Goal: Check status: Check status

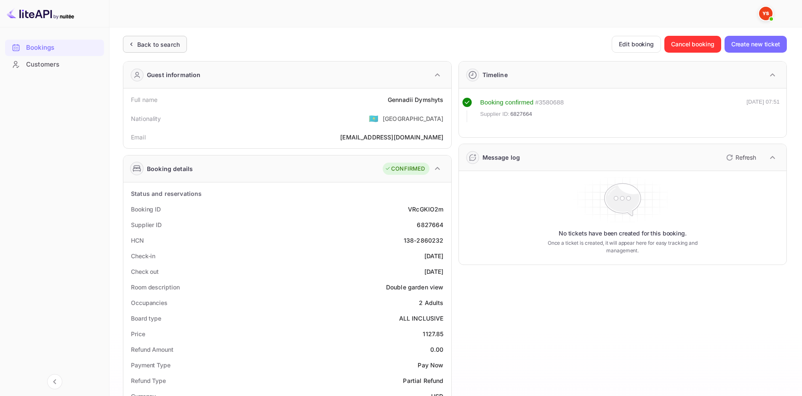
click at [169, 52] on div "Back to search" at bounding box center [155, 44] width 64 height 17
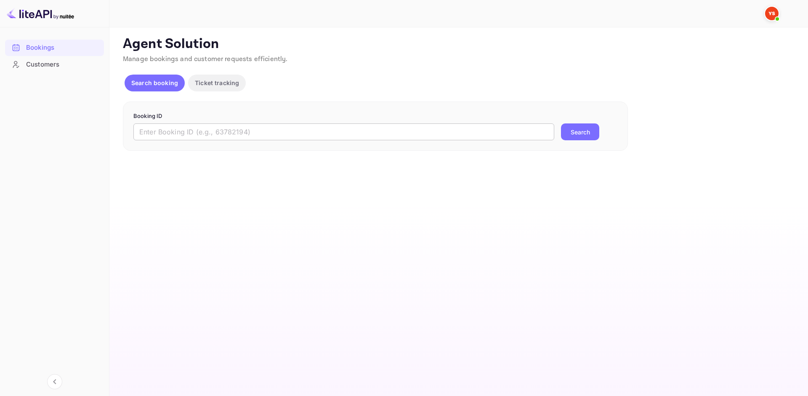
click at [200, 126] on input "text" at bounding box center [343, 131] width 421 height 17
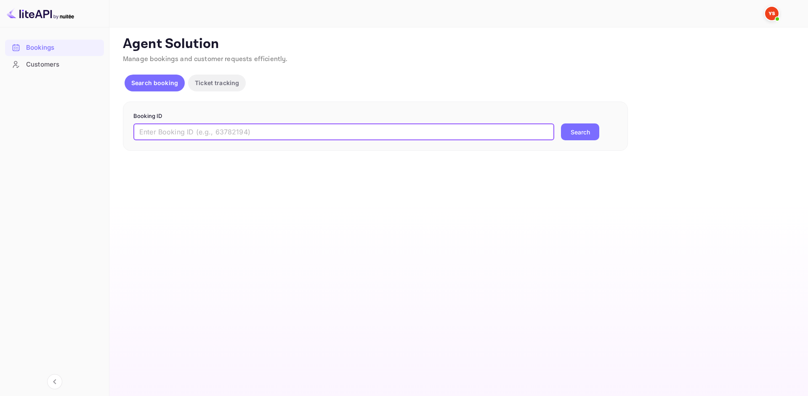
paste input "9471825"
type input "9471825"
click at [580, 128] on button "Search" at bounding box center [580, 131] width 38 height 17
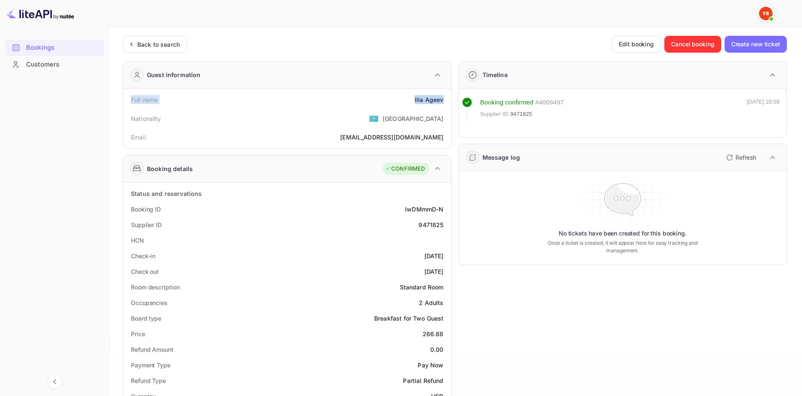
drag, startPoint x: 130, startPoint y: 100, endPoint x: 443, endPoint y: 102, distance: 313.2
click at [443, 102] on div "Full name [PERSON_NAME]" at bounding box center [287, 100] width 321 height 16
copy div "Full name [PERSON_NAME]"
drag, startPoint x: 128, startPoint y: 208, endPoint x: 448, endPoint y: 224, distance: 320.3
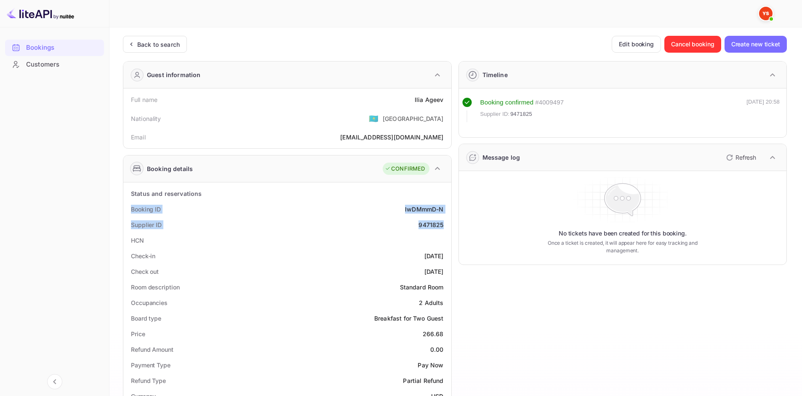
copy div "Booking ID lwDMmmD-N Supplier ID 9471825"
drag, startPoint x: 131, startPoint y: 101, endPoint x: 441, endPoint y: 98, distance: 309.8
click at [441, 98] on div "Full name [PERSON_NAME]" at bounding box center [287, 100] width 321 height 16
click at [442, 100] on div "[PERSON_NAME]" at bounding box center [429, 99] width 29 height 9
drag, startPoint x: 445, startPoint y: 100, endPoint x: 129, endPoint y: 96, distance: 315.7
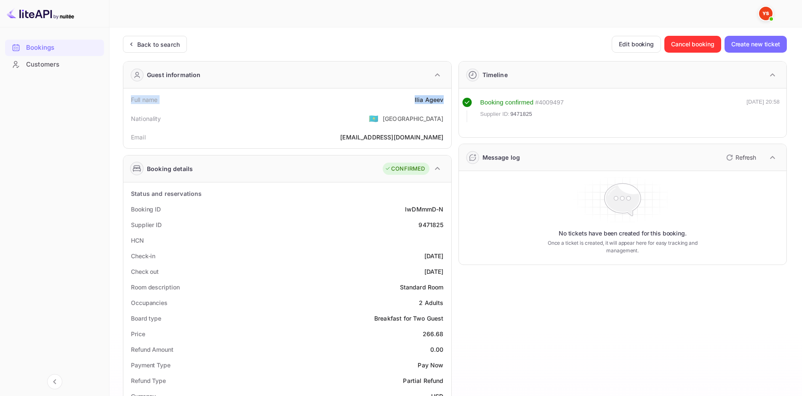
click at [129, 96] on div "Full name [PERSON_NAME]" at bounding box center [287, 100] width 321 height 16
copy div "Full name [PERSON_NAME]"
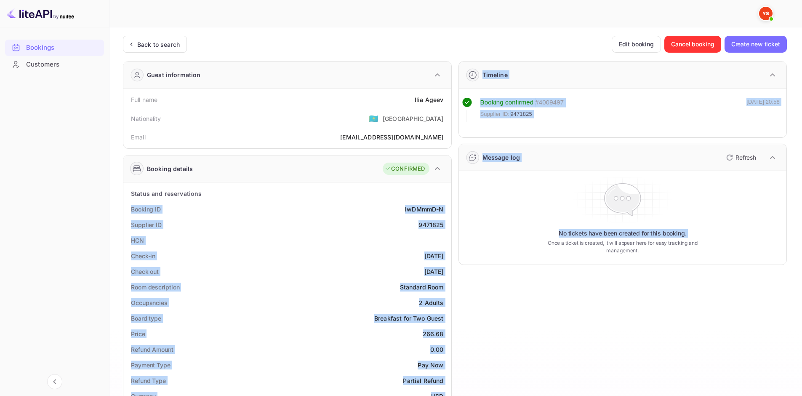
drag, startPoint x: 132, startPoint y: 207, endPoint x: 451, endPoint y: 226, distance: 319.7
click at [451, 226] on div "Guest information Full name [PERSON_NAME] Nationality 🇰🇿 [DEMOGRAPHIC_DATA] Ema…" at bounding box center [451, 361] width 671 height 614
copy div "Booking ID lwDMmmD-N Supplier ID 9471825 HCN Check-in [DATE] Check out [DATE] R…"
click at [435, 216] on div "Booking ID lwDMmmD-N" at bounding box center [287, 209] width 321 height 16
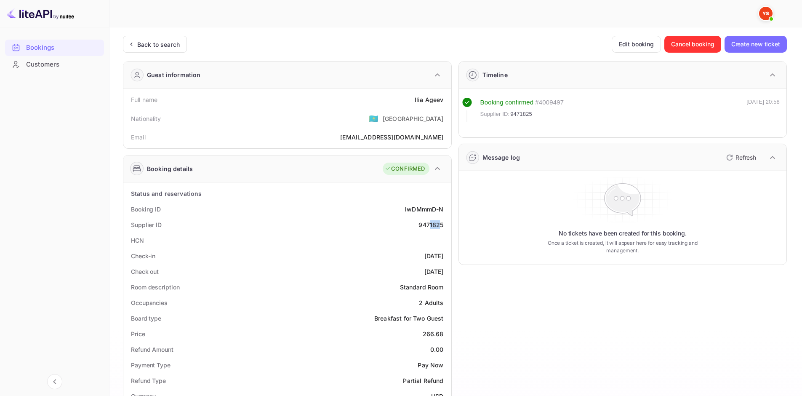
drag, startPoint x: 440, startPoint y: 224, endPoint x: 429, endPoint y: 224, distance: 11.8
click at [429, 224] on div "9471825" at bounding box center [430, 224] width 25 height 9
drag, startPoint x: 446, startPoint y: 226, endPoint x: 127, endPoint y: 208, distance: 319.6
copy div "Booking ID lwDMmmD-N Supplier ID 9471825"
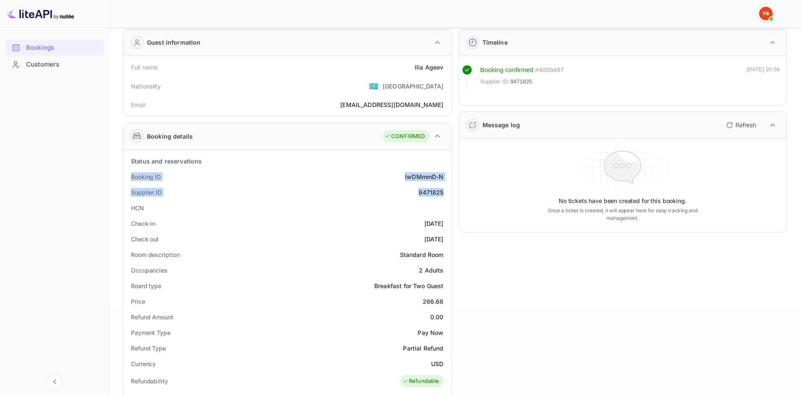
scroll to position [84, 0]
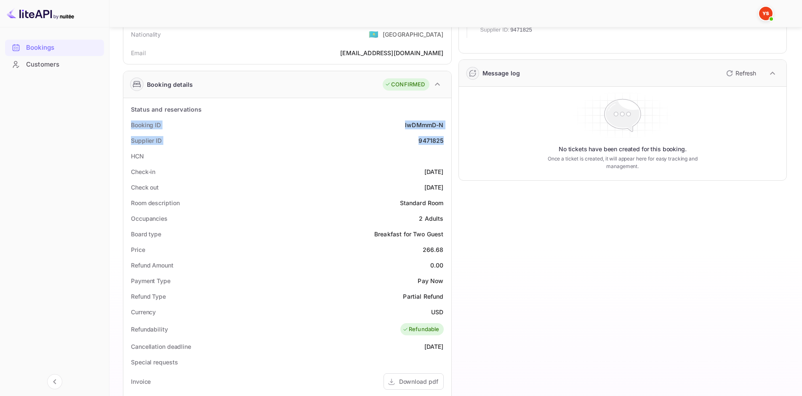
drag, startPoint x: 130, startPoint y: 170, endPoint x: 443, endPoint y: 191, distance: 313.9
click at [443, 191] on div "Status and reservations Booking ID lwDMmmD-N Supplier ID 9471825 HCN Check-in […" at bounding box center [287, 337] width 321 height 473
copy div "Check-in [DATE] Check out [DATE]"
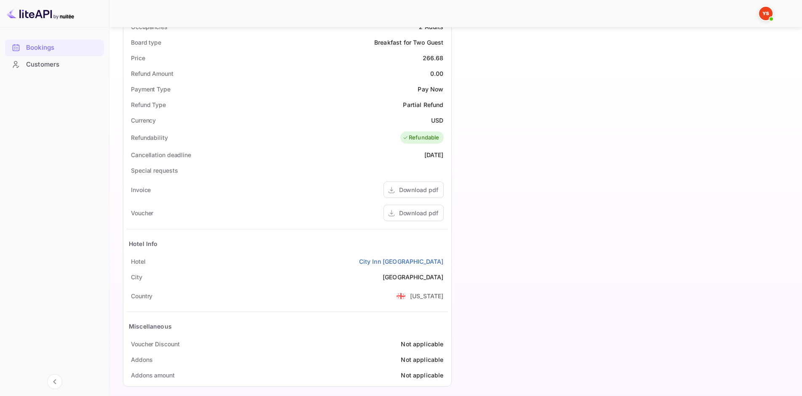
scroll to position [282, 0]
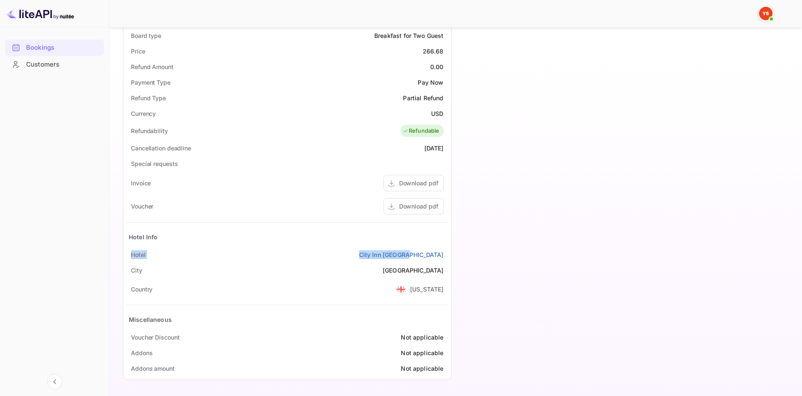
drag, startPoint x: 128, startPoint y: 256, endPoint x: 447, endPoint y: 253, distance: 319.1
click at [447, 253] on div "[GEOGRAPHIC_DATA] [GEOGRAPHIC_DATA]" at bounding box center [287, 255] width 321 height 16
copy div "[GEOGRAPHIC_DATA] [GEOGRAPHIC_DATA]"
